Goal: Obtain resource: Download file/media

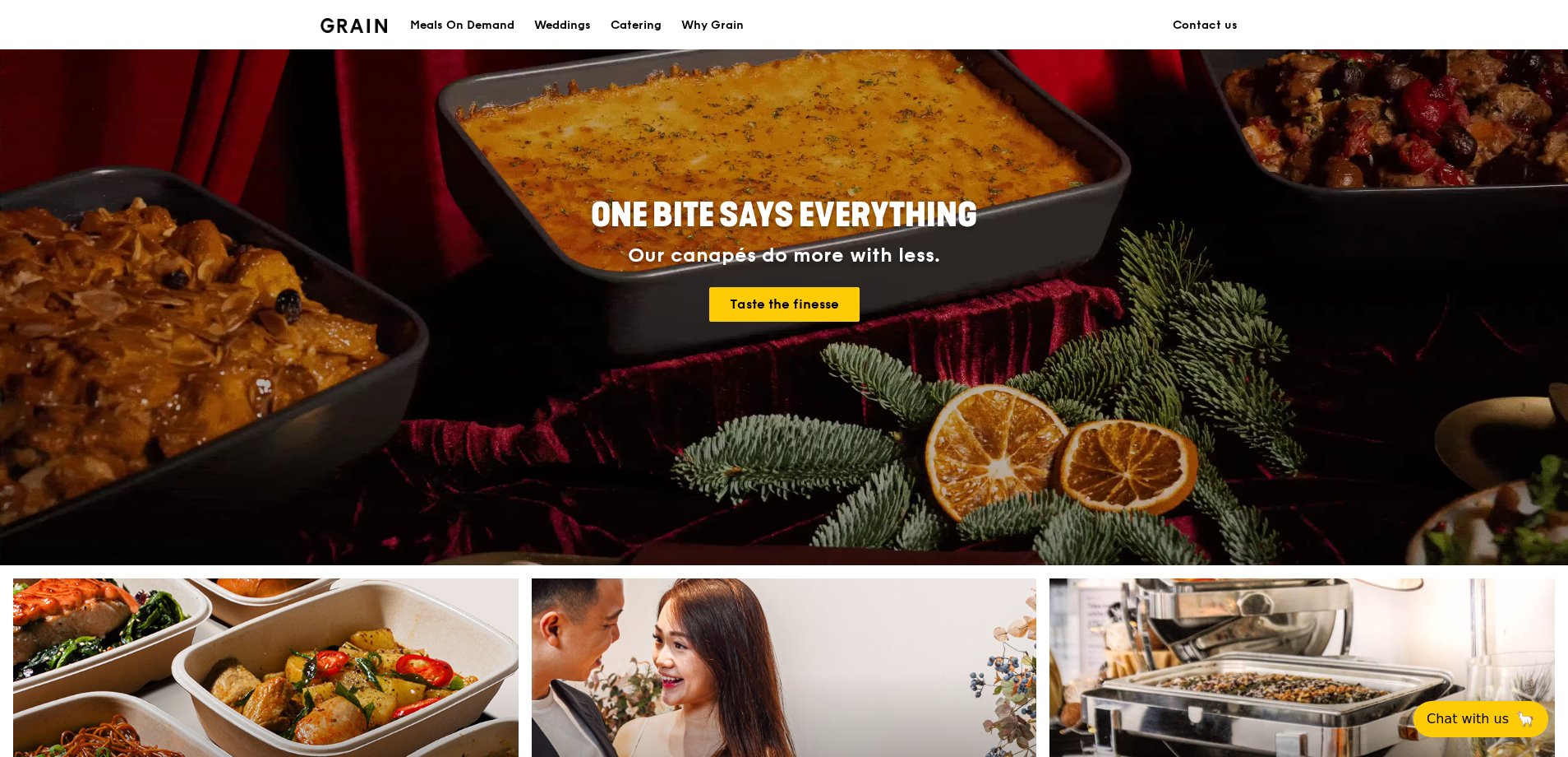
scroll to position [329, 0]
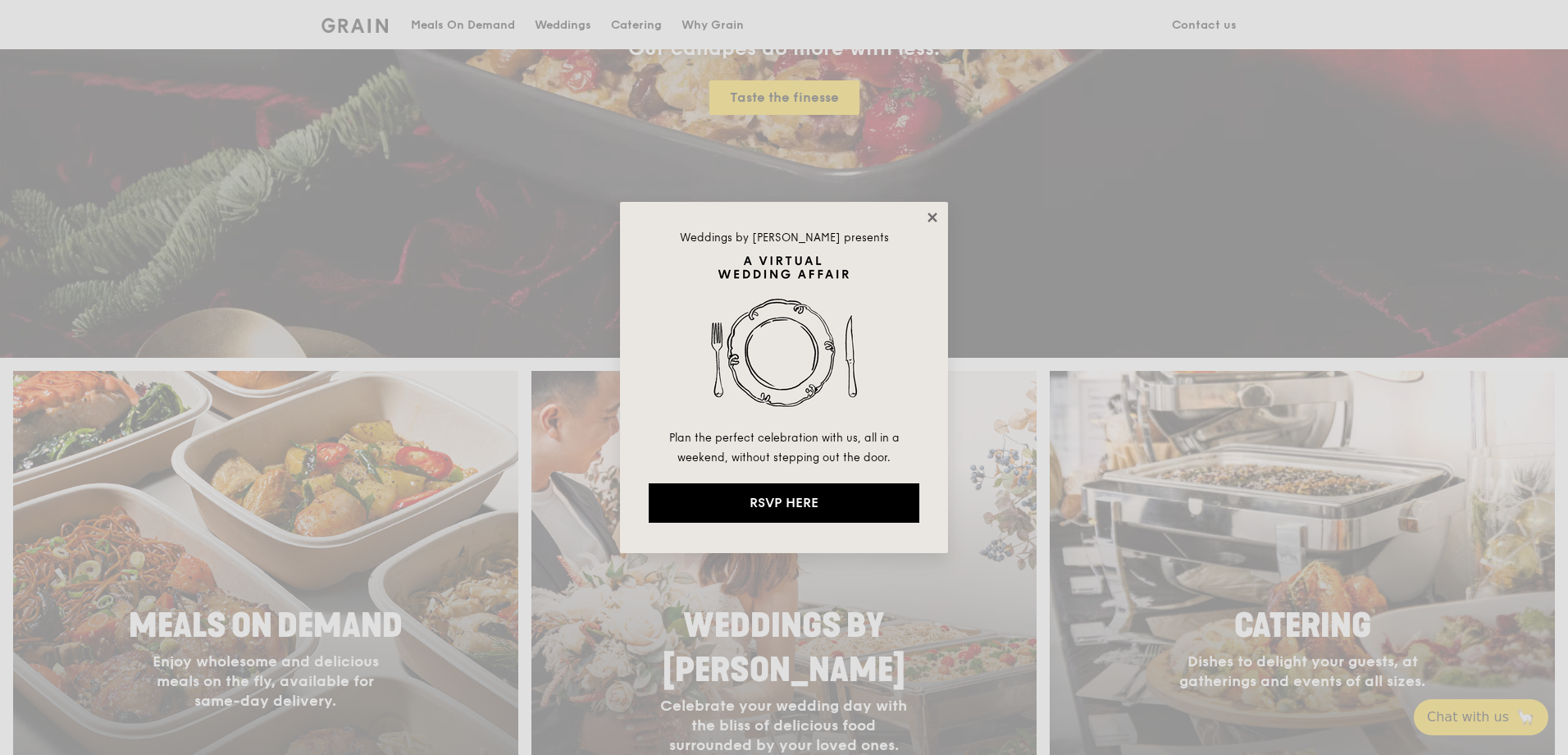
click at [929, 218] on icon at bounding box center [932, 217] width 15 height 15
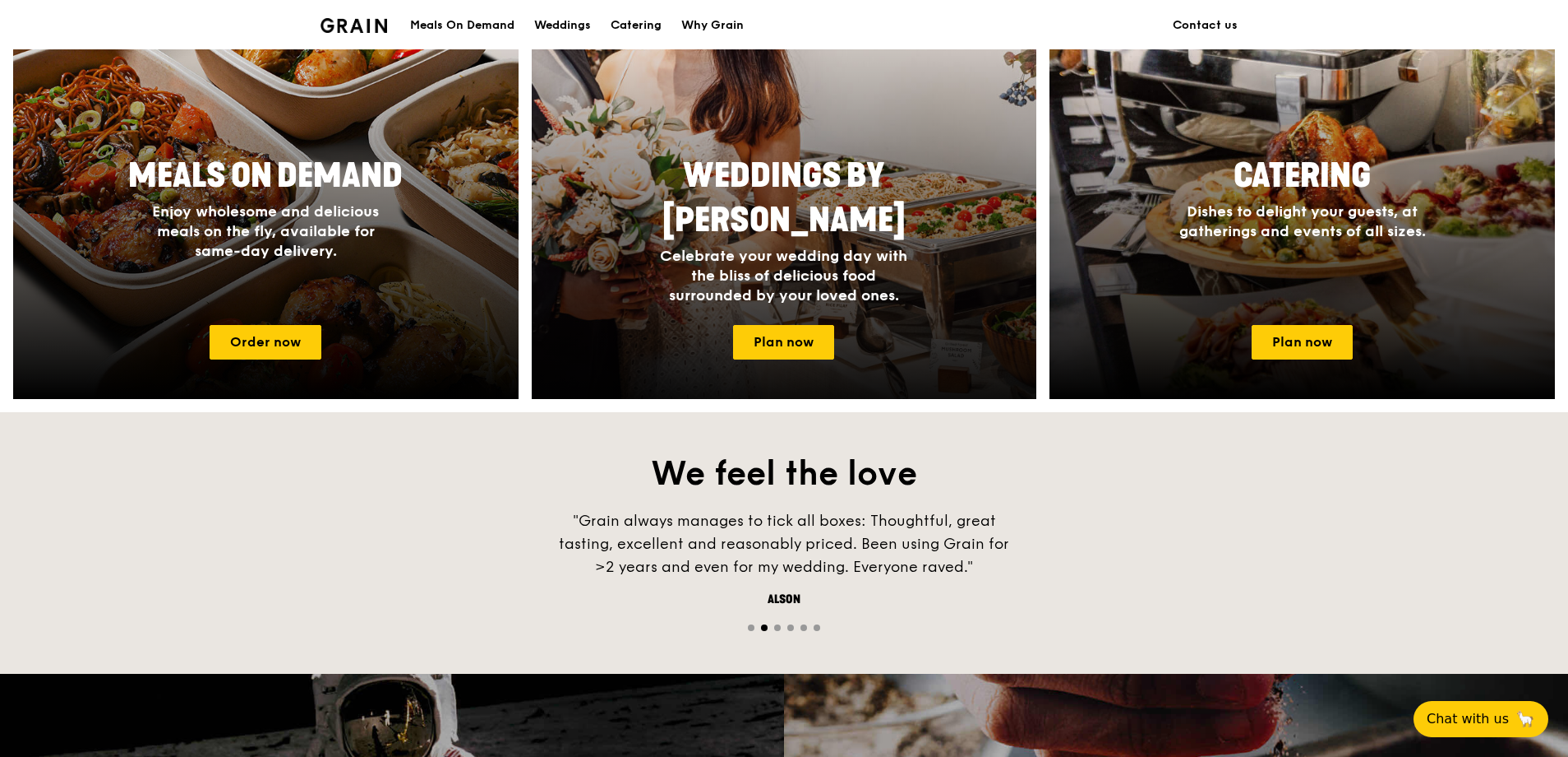
scroll to position [822, 0]
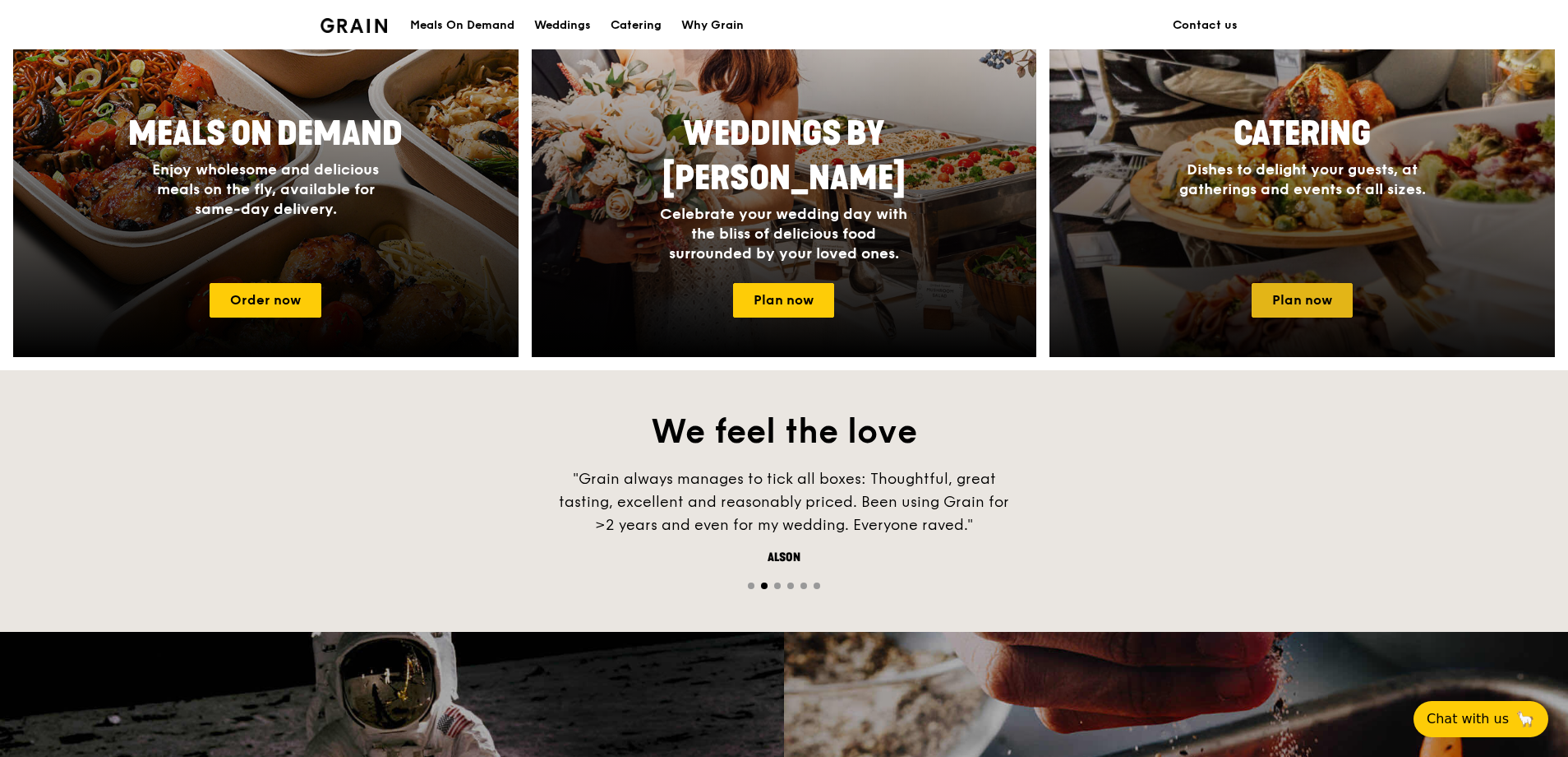
click at [1279, 285] on link "Plan now" at bounding box center [1302, 300] width 101 height 35
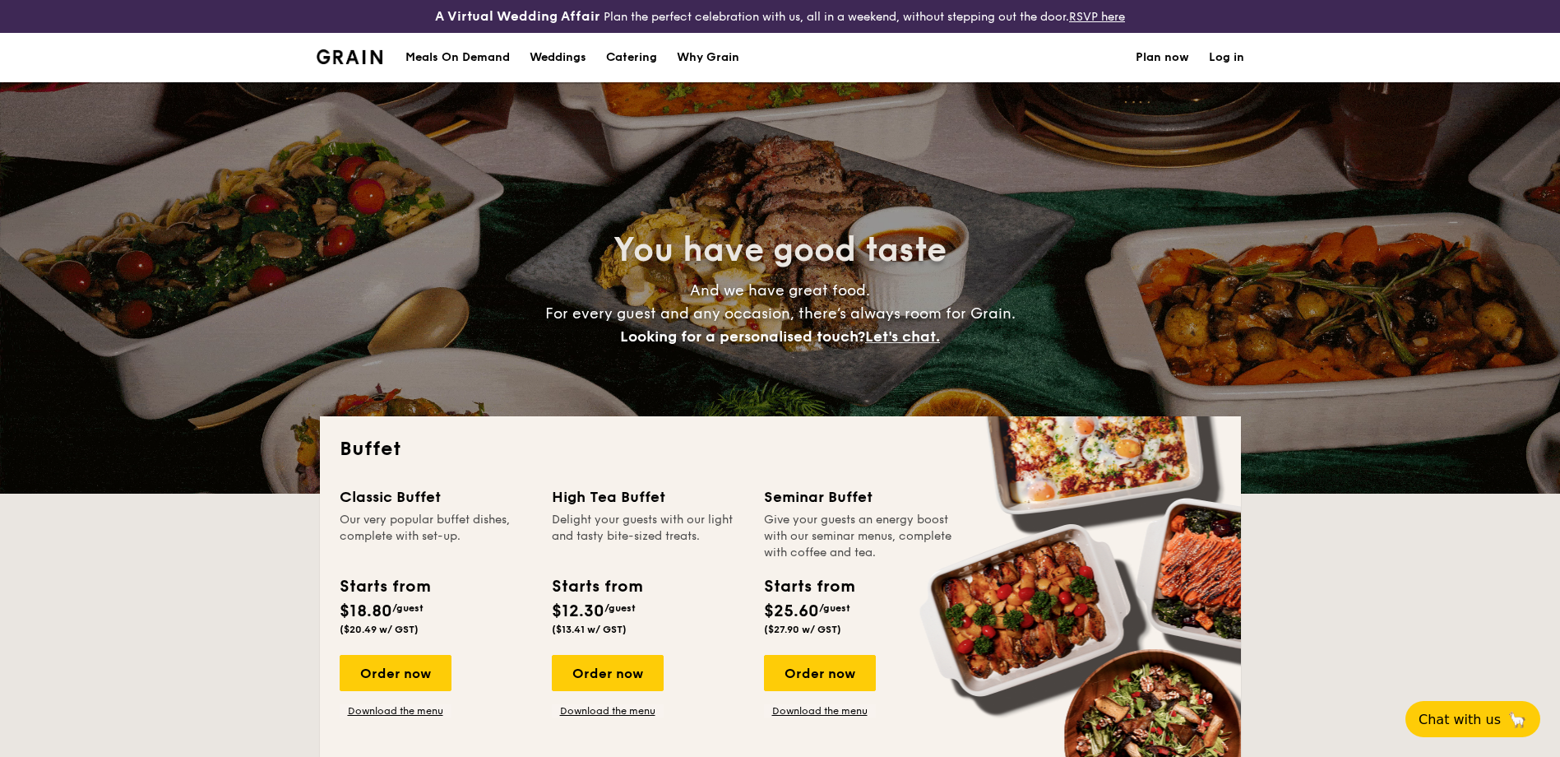
select select
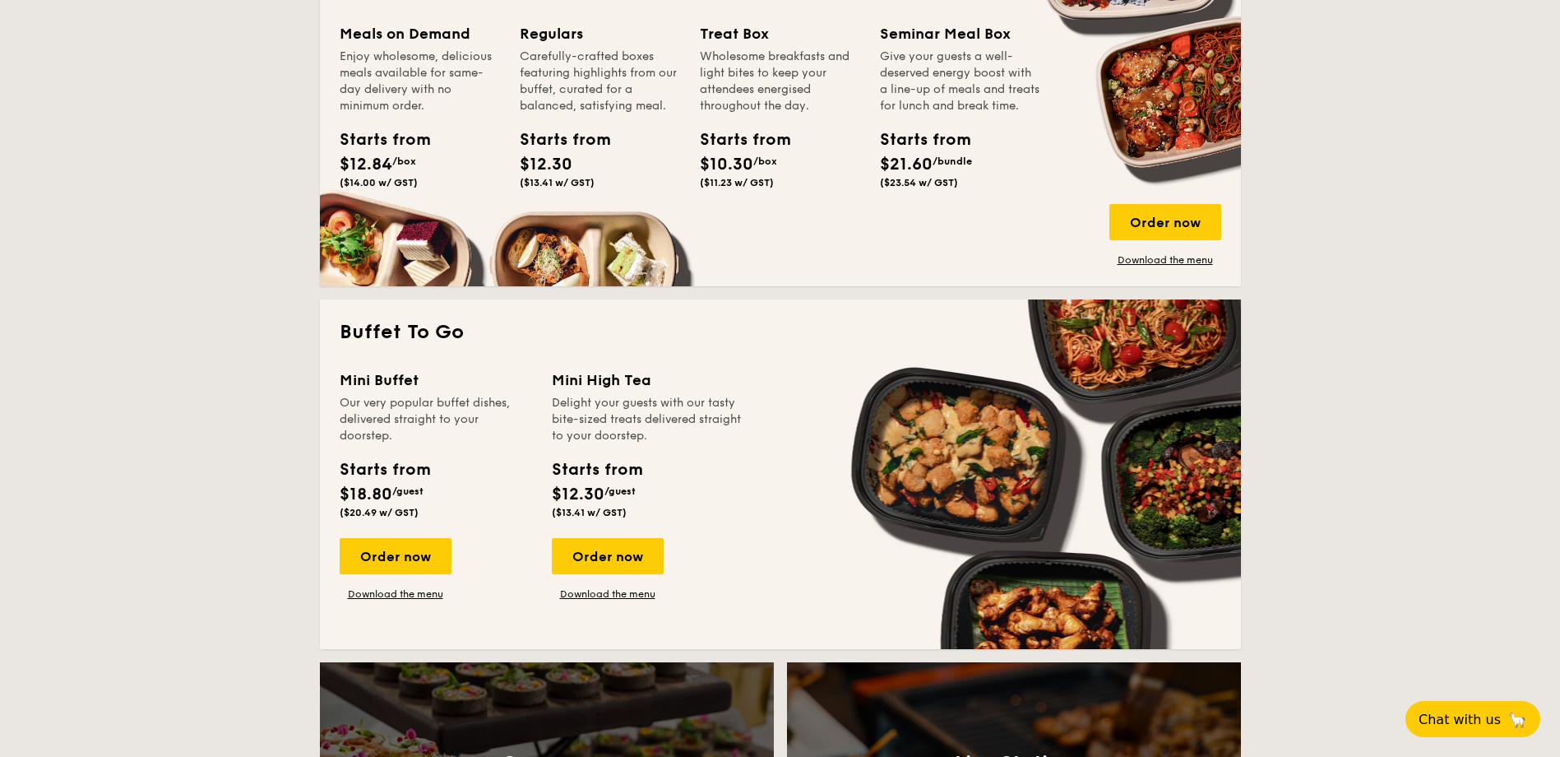
scroll to position [987, 0]
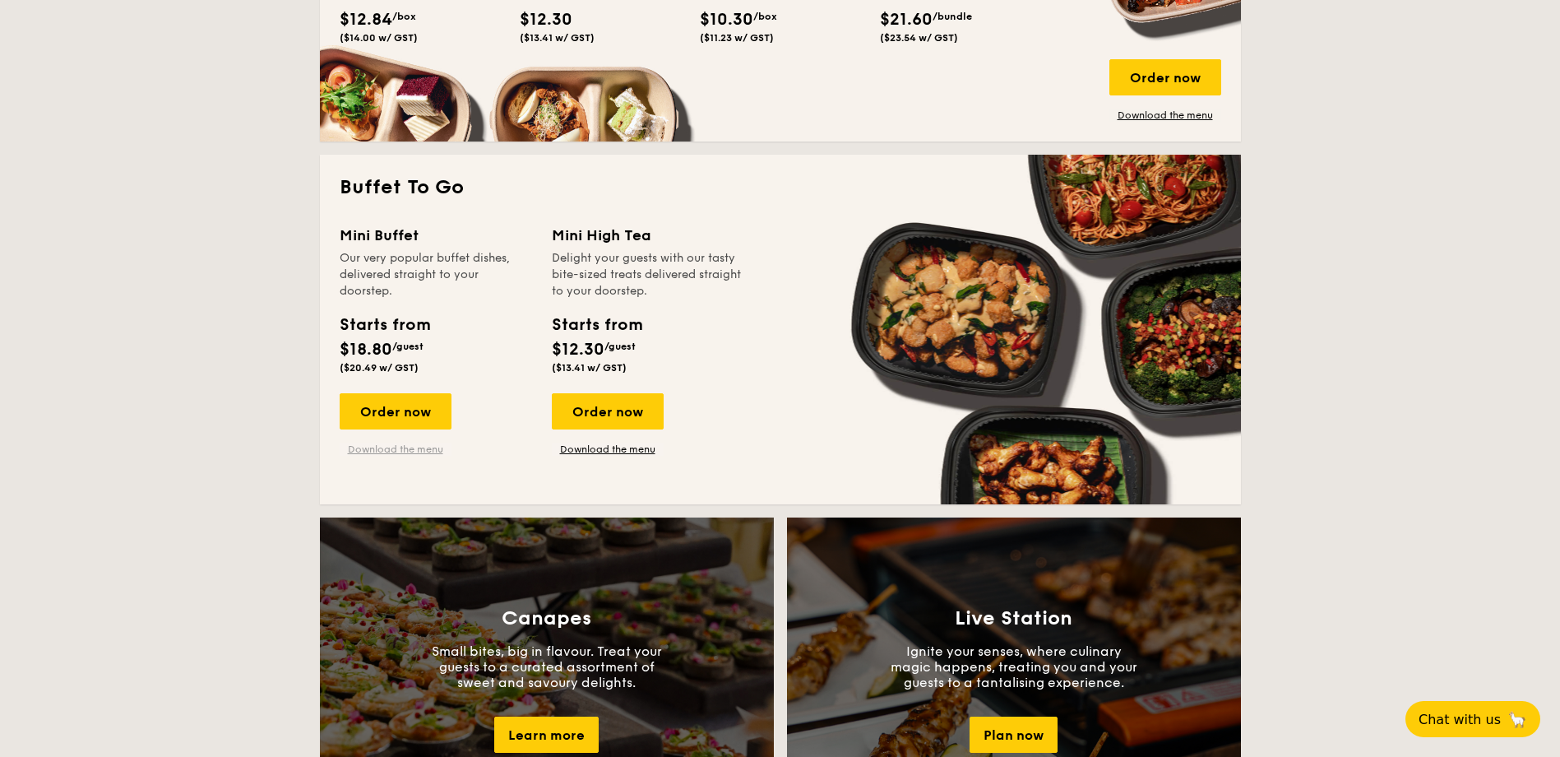
click at [388, 444] on link "Download the menu" at bounding box center [396, 449] width 112 height 13
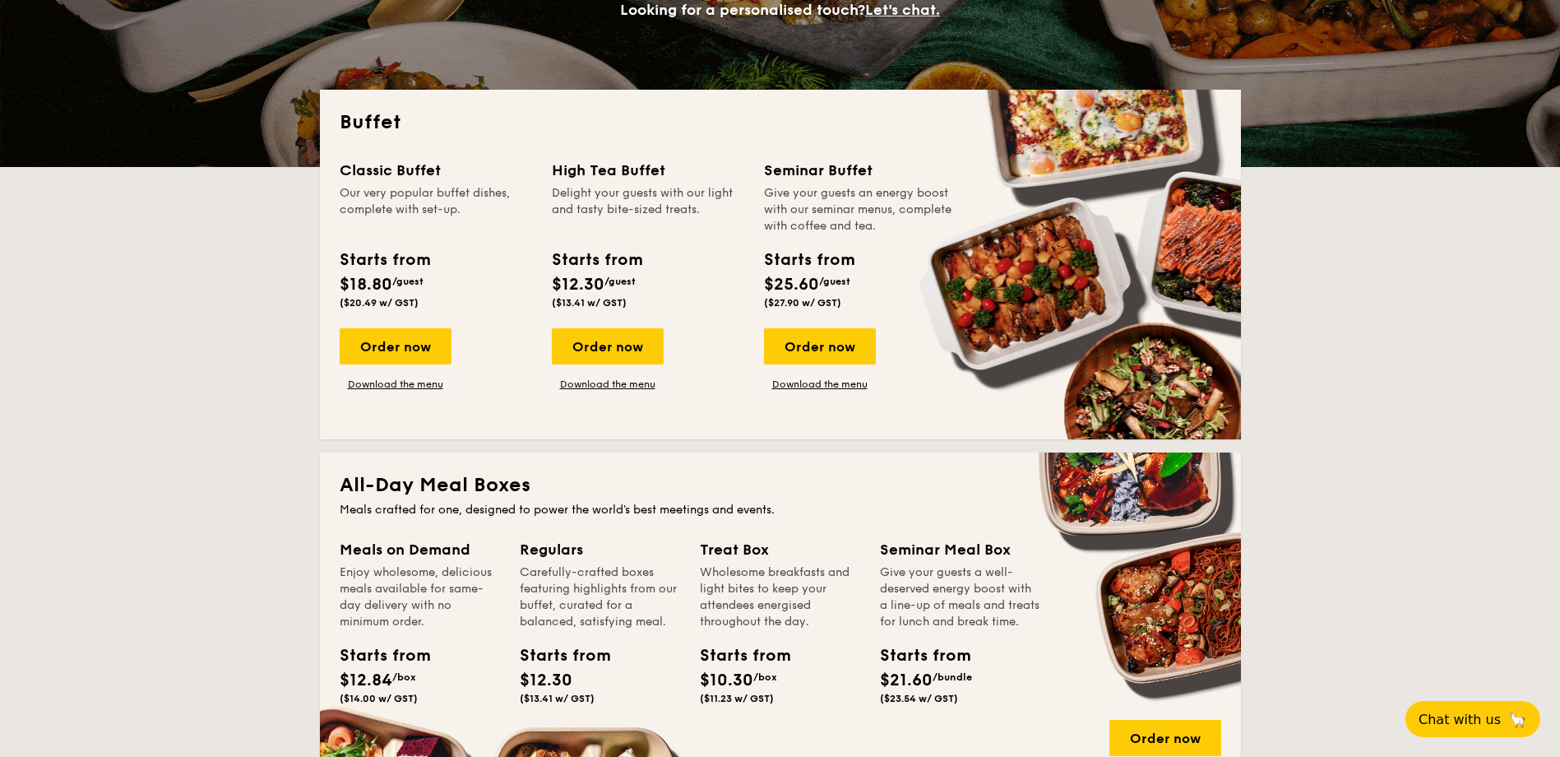
scroll to position [247, 0]
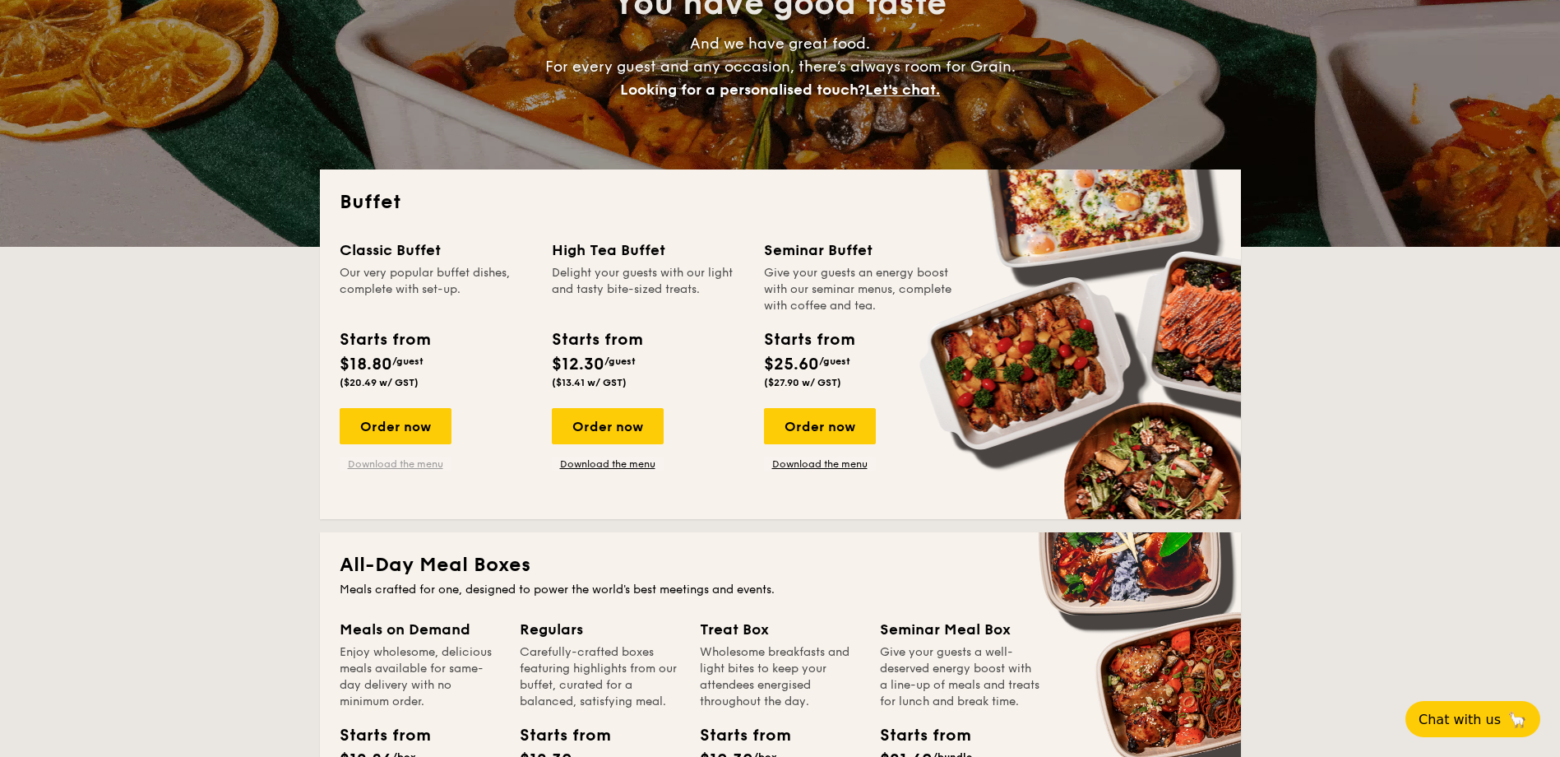
click at [419, 465] on link "Download the menu" at bounding box center [396, 463] width 112 height 13
